Goal: Task Accomplishment & Management: Use online tool/utility

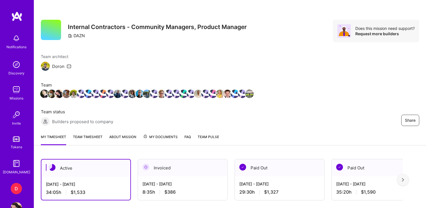
scroll to position [123, 0]
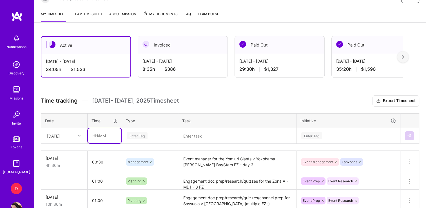
click at [96, 135] on input "text" at bounding box center [104, 135] width 33 height 15
type input "03:30"
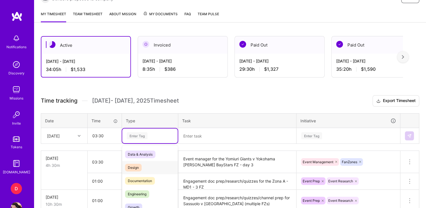
scroll to position [146, 0]
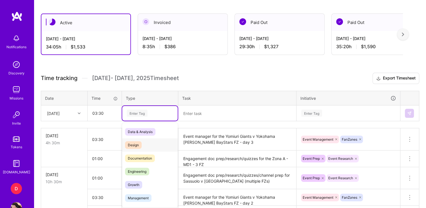
click at [155, 120] on div "option Design focused, 0 of 2. 17 results available. Use Up and Down to choose …" at bounding box center [149, 113] width 55 height 15
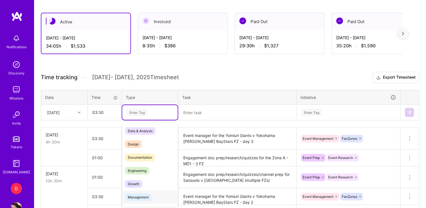
click at [137, 198] on span "Management" at bounding box center [138, 197] width 26 height 8
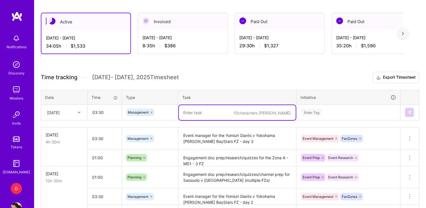
click at [207, 116] on textarea at bounding box center [237, 112] width 117 height 15
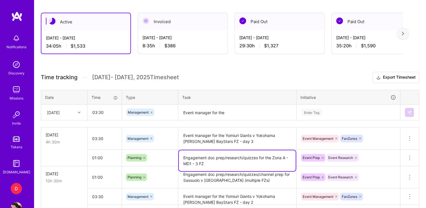
drag, startPoint x: 217, startPoint y: 164, endPoint x: 272, endPoint y: 154, distance: 55.2
click at [272, 154] on textarea "Engagement doc prep/research/quizzes for the Zona A - MD1 - 3 FZ" at bounding box center [237, 160] width 117 height 21
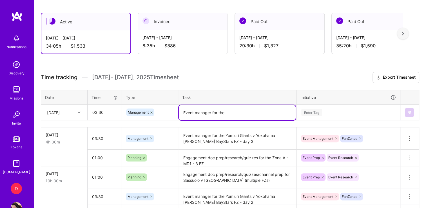
click at [245, 112] on textarea "Event manager for the" at bounding box center [237, 112] width 117 height 15
paste textarea "Zona A - MD1 - 3 FZ"
type textarea "Event manager for the Zona A - MD1 - 3 FZ"
click at [331, 112] on div "Enter Tag" at bounding box center [348, 112] width 103 height 15
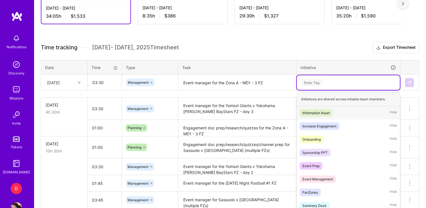
scroll to position [177, 0]
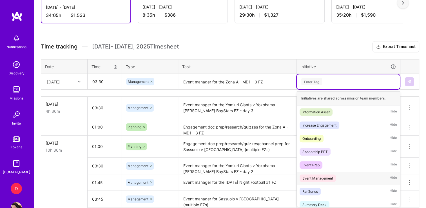
click at [320, 178] on div "Event Management" at bounding box center [317, 178] width 31 height 6
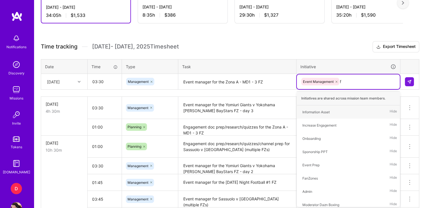
type input "fa"
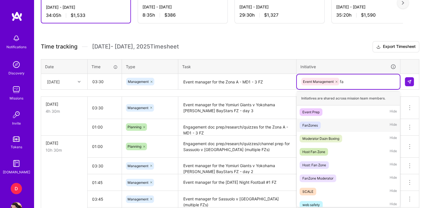
click at [310, 123] on div "FanZones" at bounding box center [309, 125] width 15 height 6
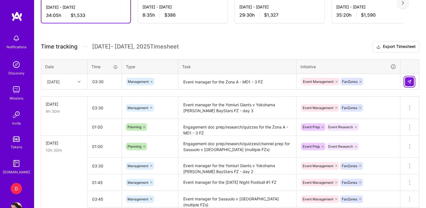
click at [409, 82] on img at bounding box center [409, 81] width 5 height 5
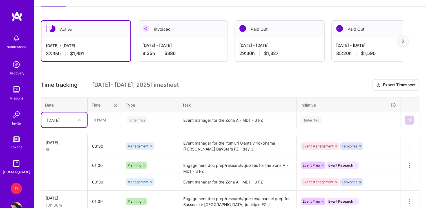
scroll to position [138, 0]
